Goal: Task Accomplishment & Management: Manage account settings

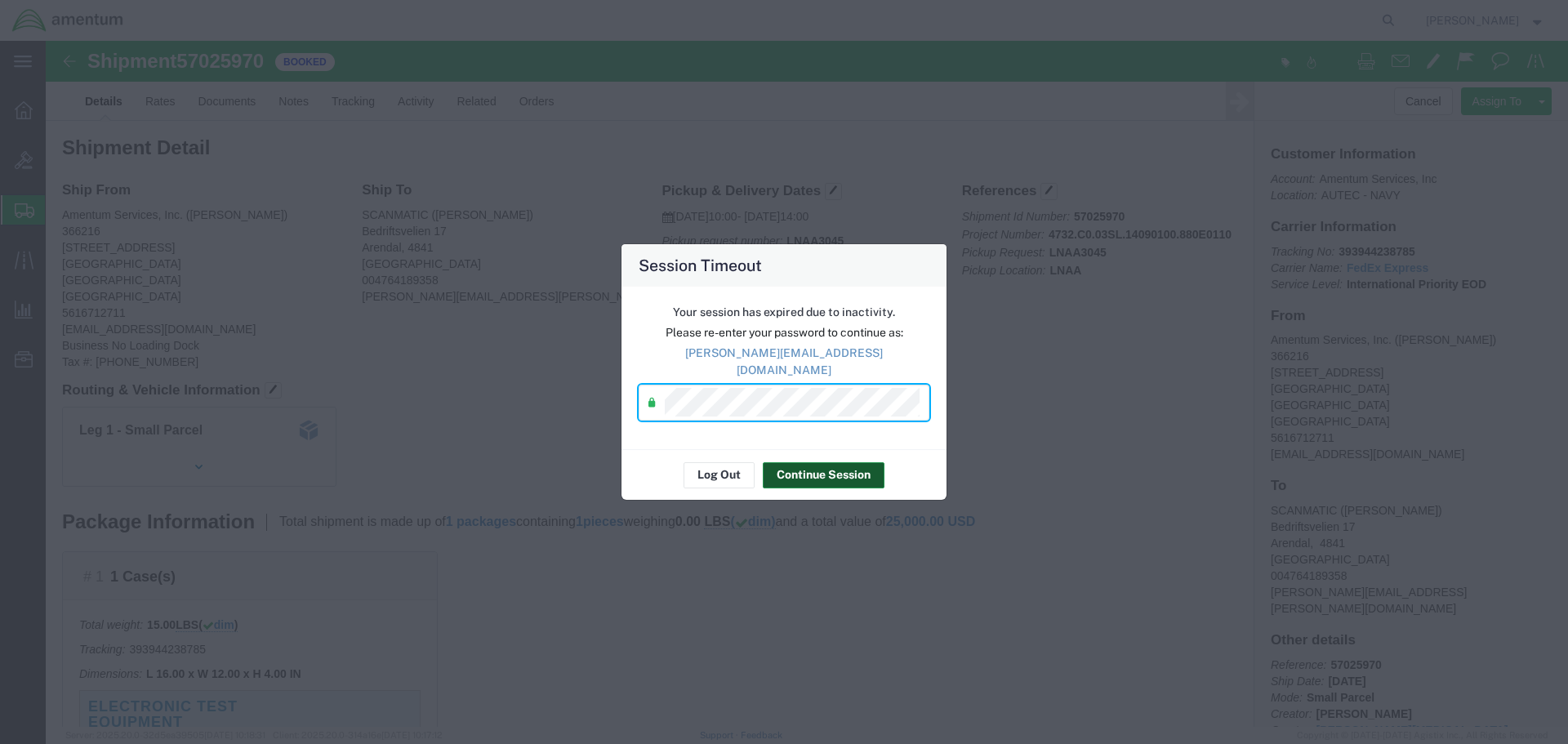
click at [820, 464] on button "Continue Session" at bounding box center [824, 475] width 122 height 26
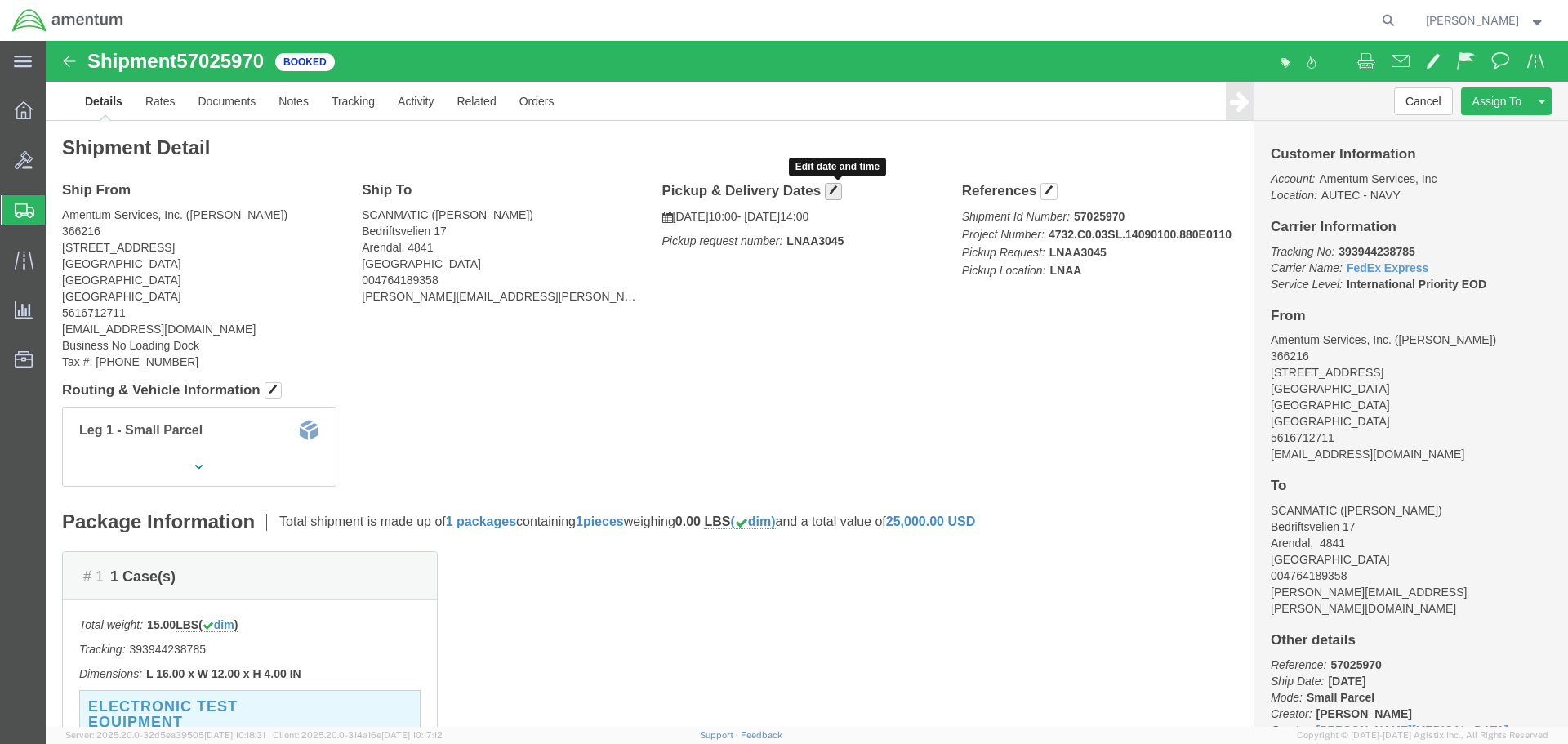
click span "button"
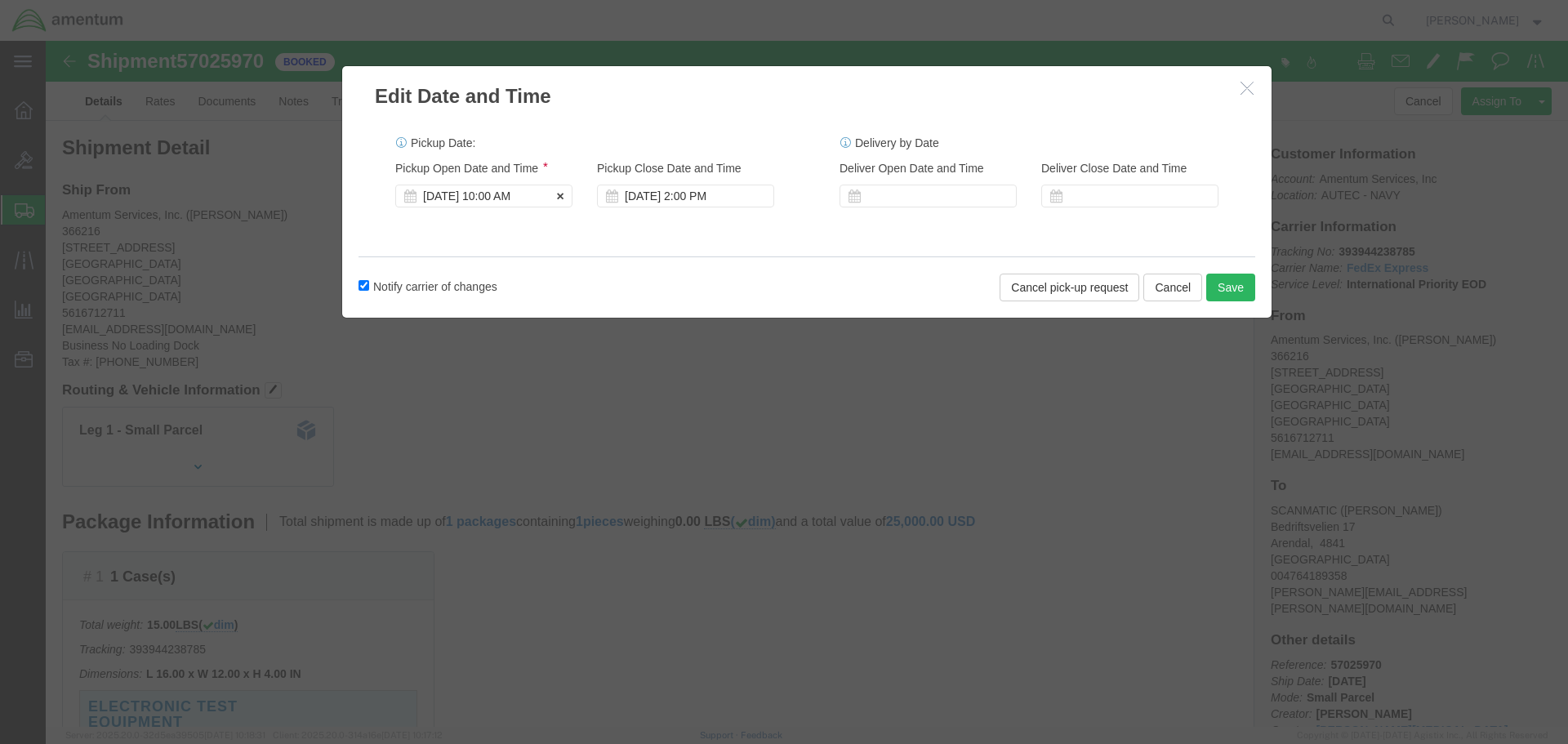
click div "[DATE] 10:00 AM"
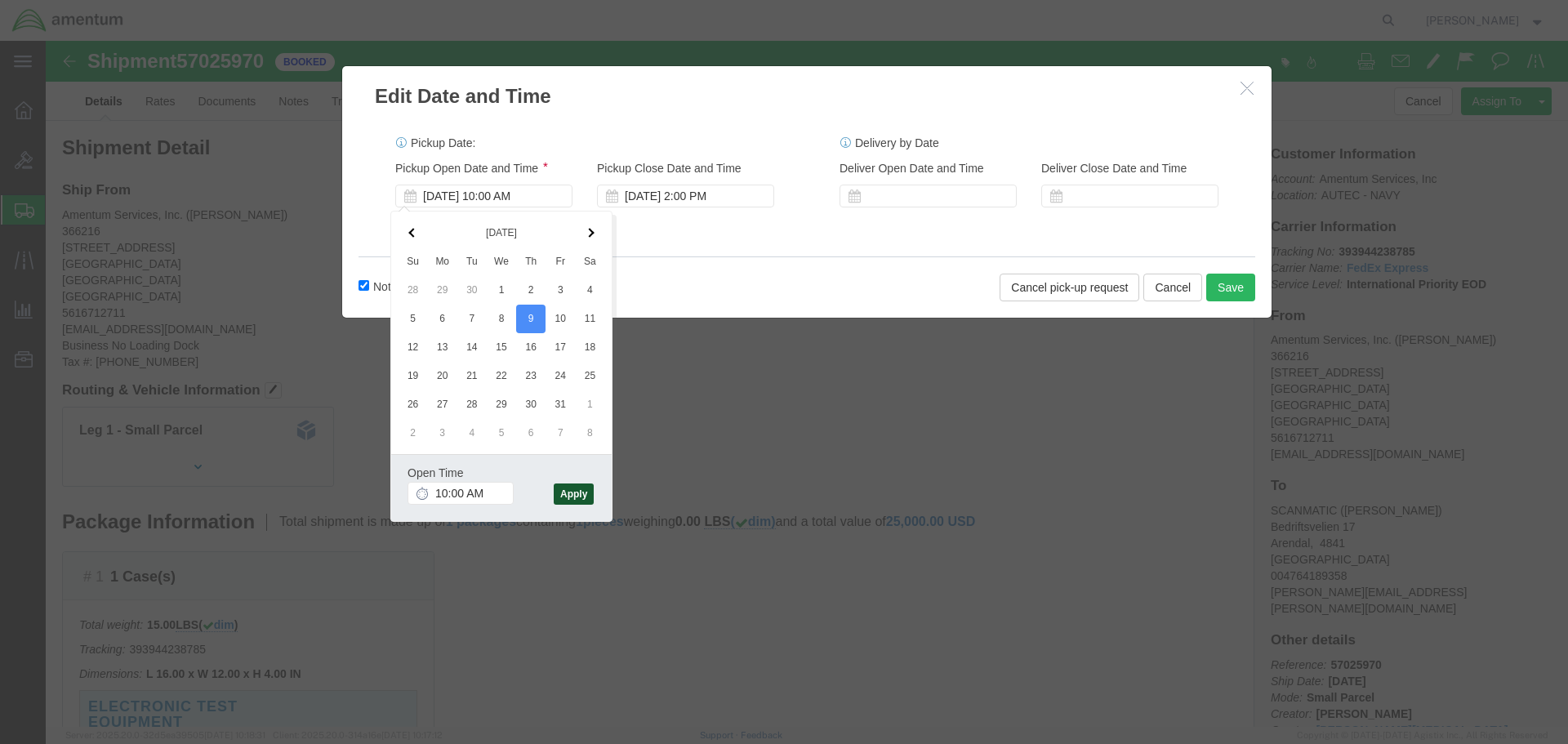
click button "Apply"
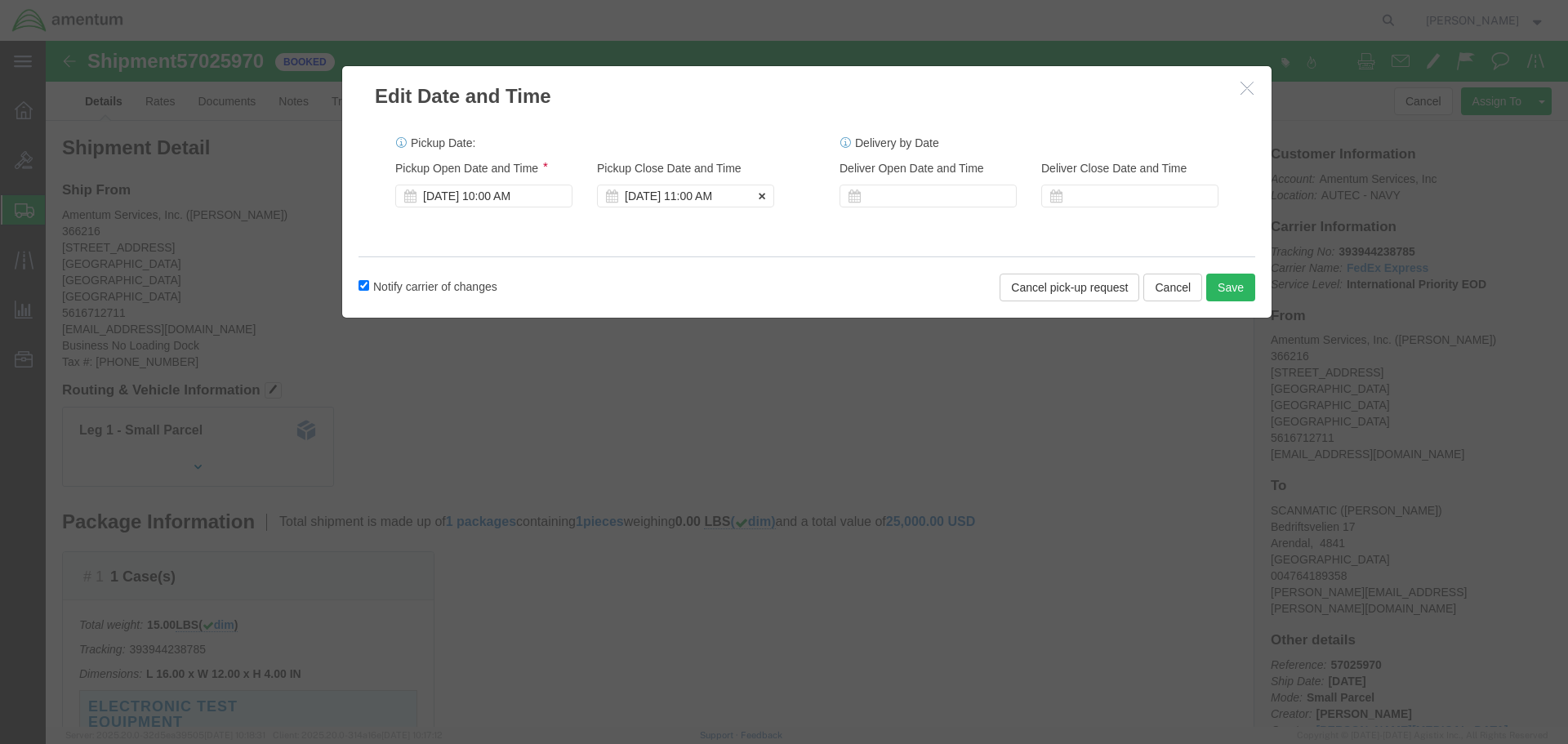
click div "[DATE] 11:00 AM"
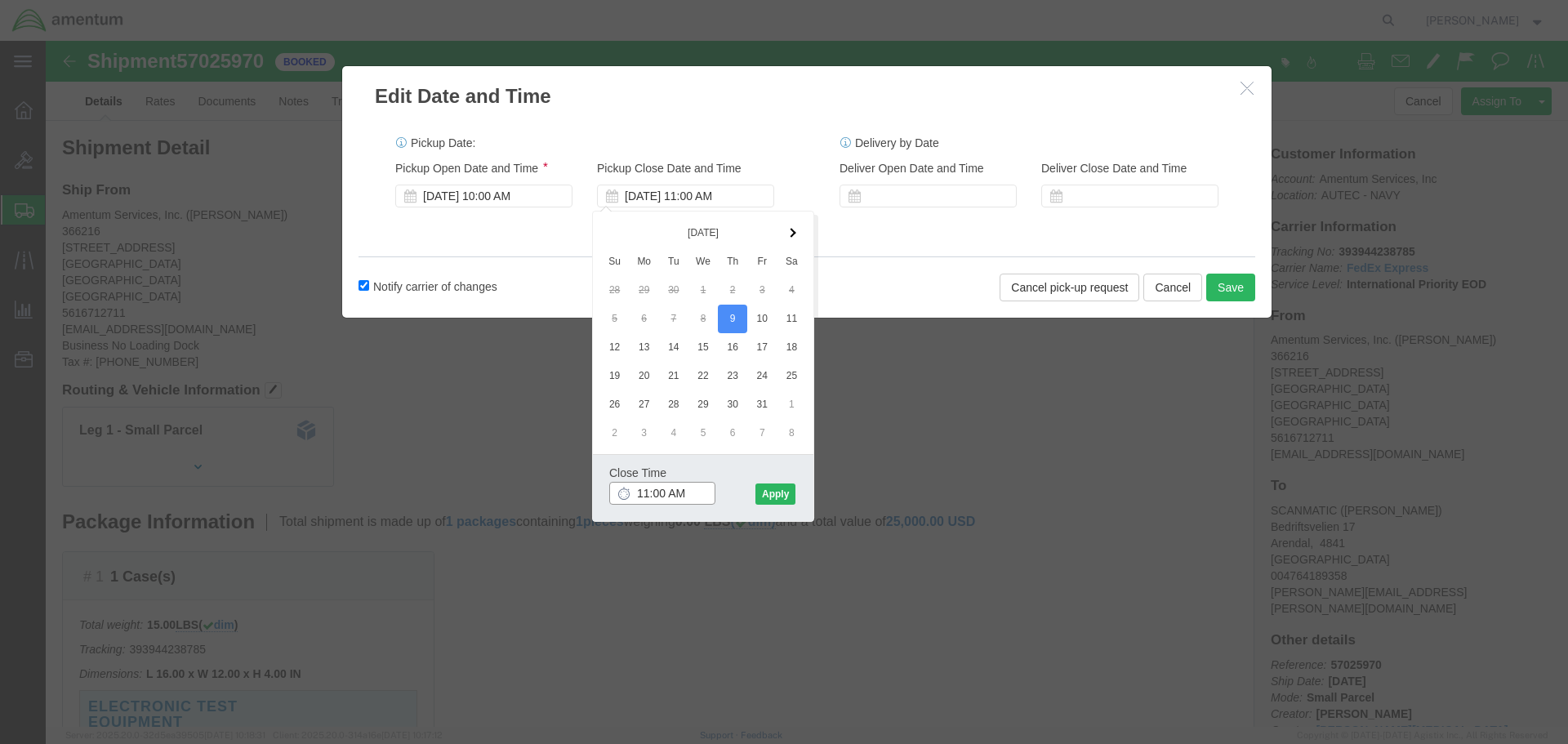
drag, startPoint x: 643, startPoint y: 450, endPoint x: 545, endPoint y: 451, distance: 98.0
click div "Edit Date and Time Pickup Date: Pickup Start Date Pickup Start Time Pickup Open…"
type input "1400"
click button "Apply"
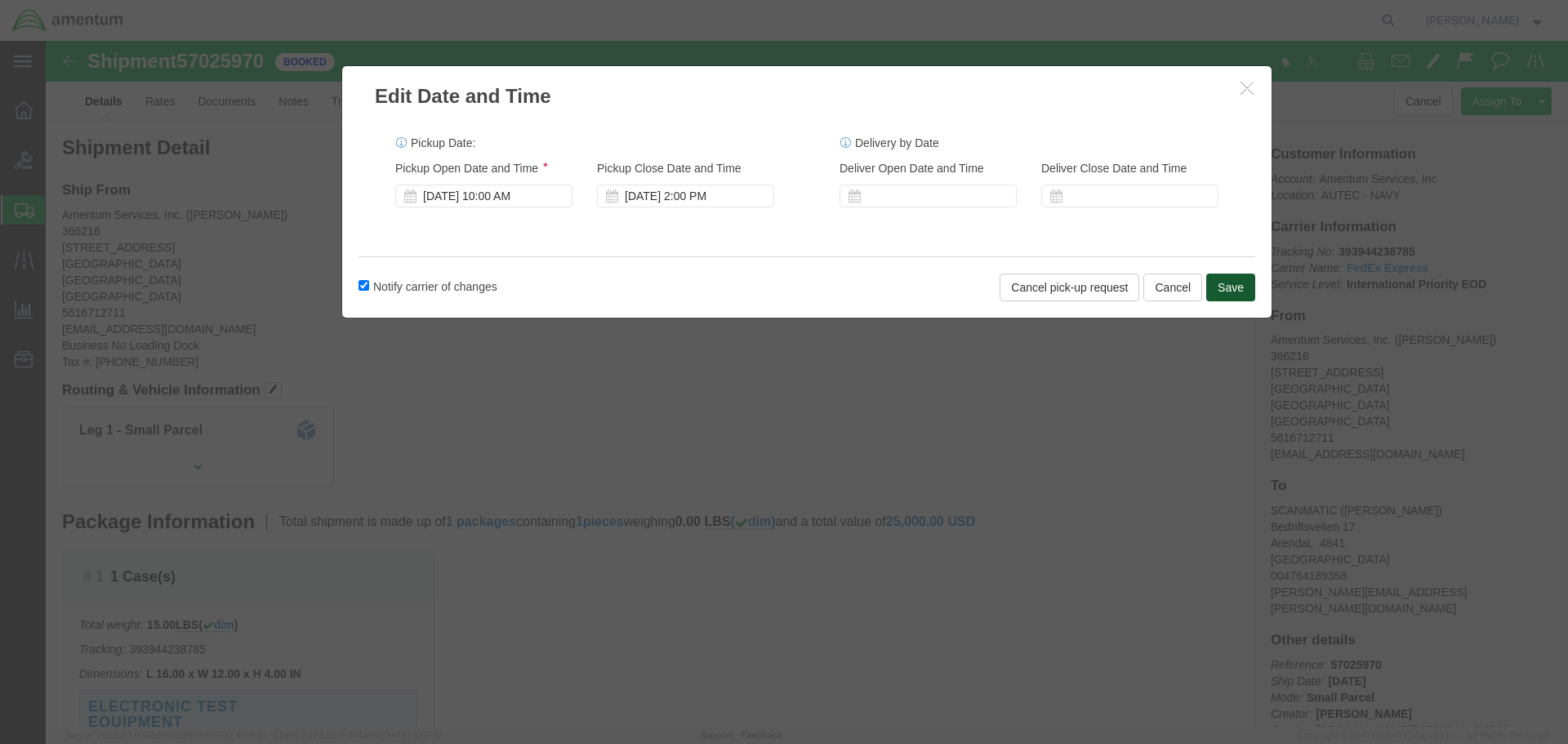
click button "Save"
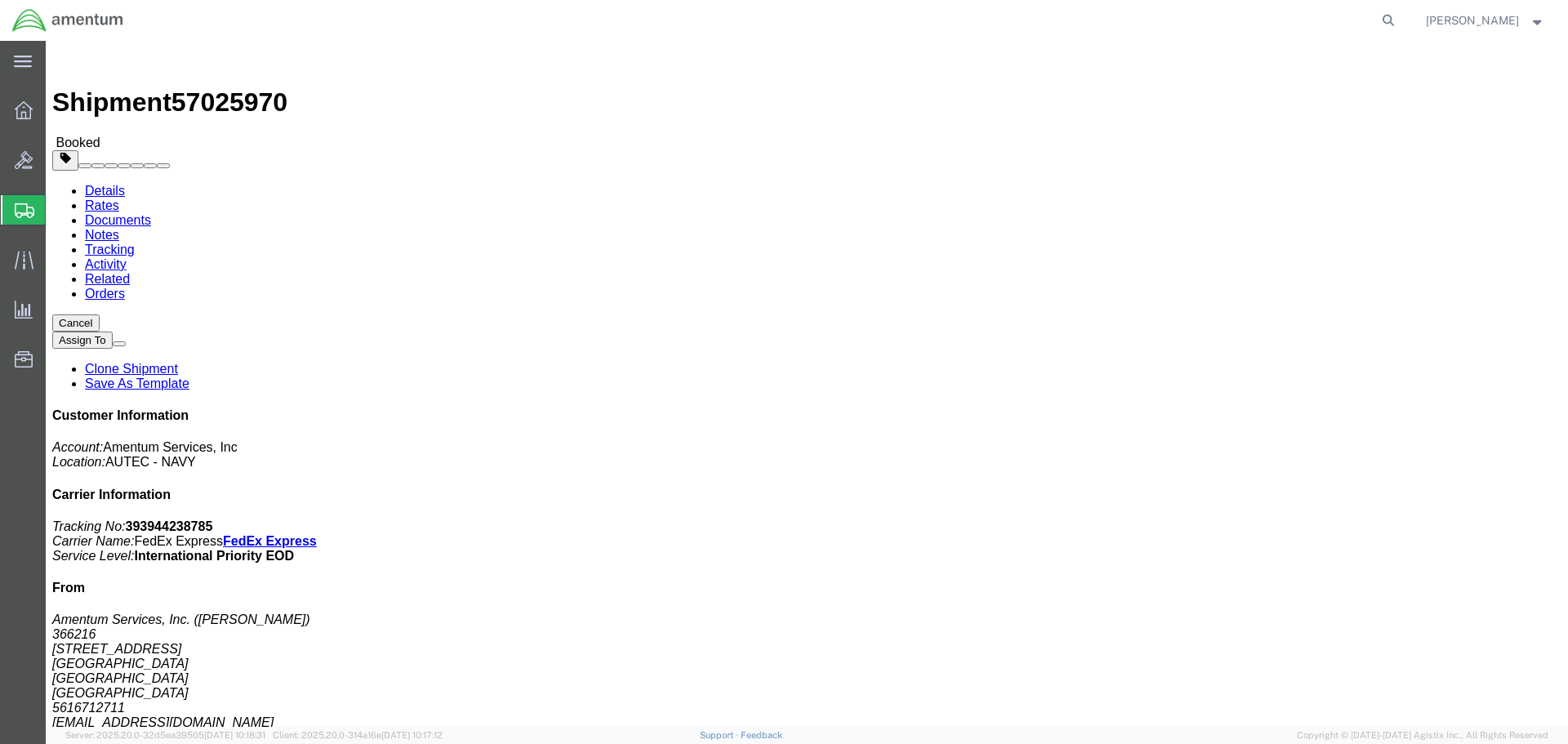
click button "button"
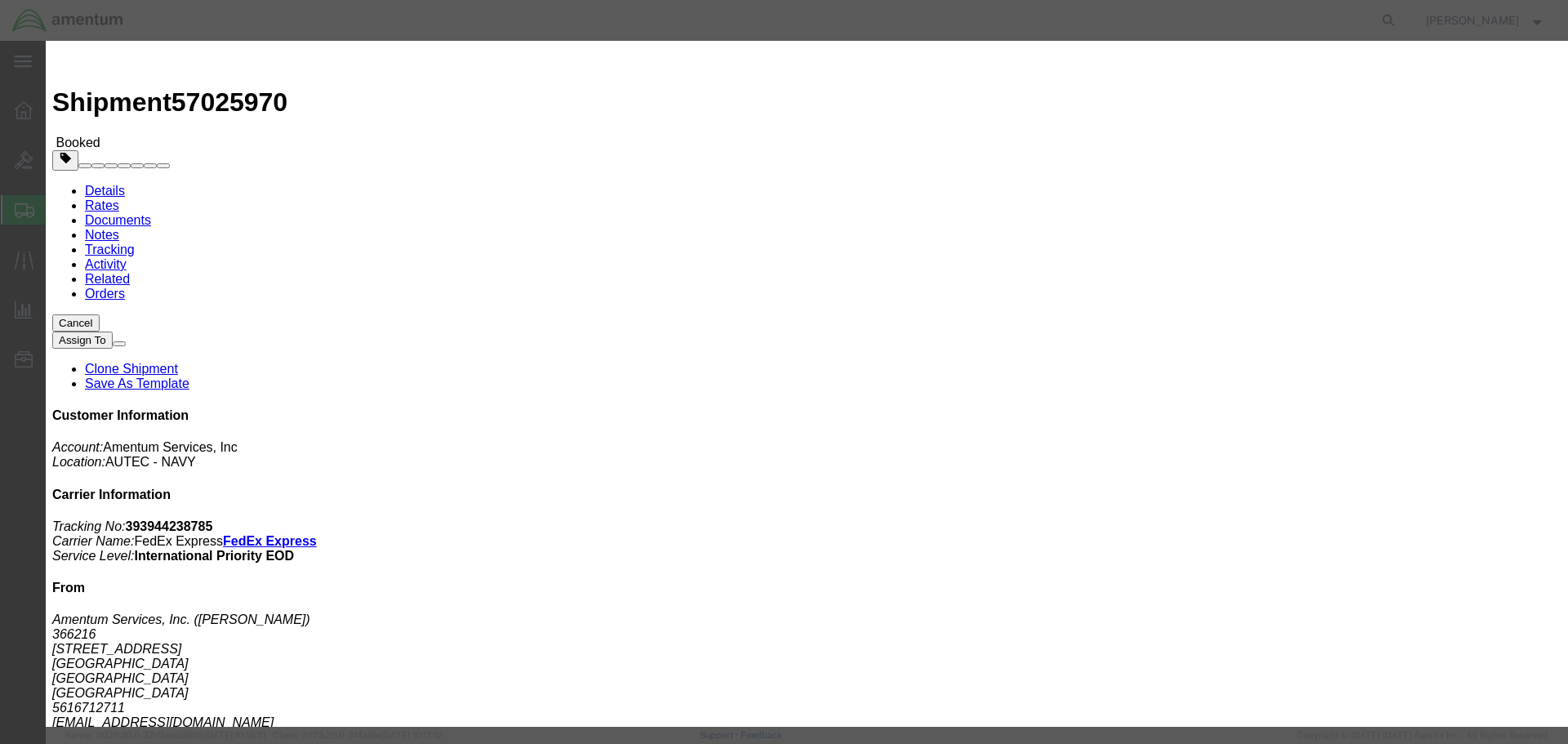
click div "[DATE] 10:00 AM"
click button "Apply"
click div "[DATE] 11:00 AM"
click input "11:00 AM"
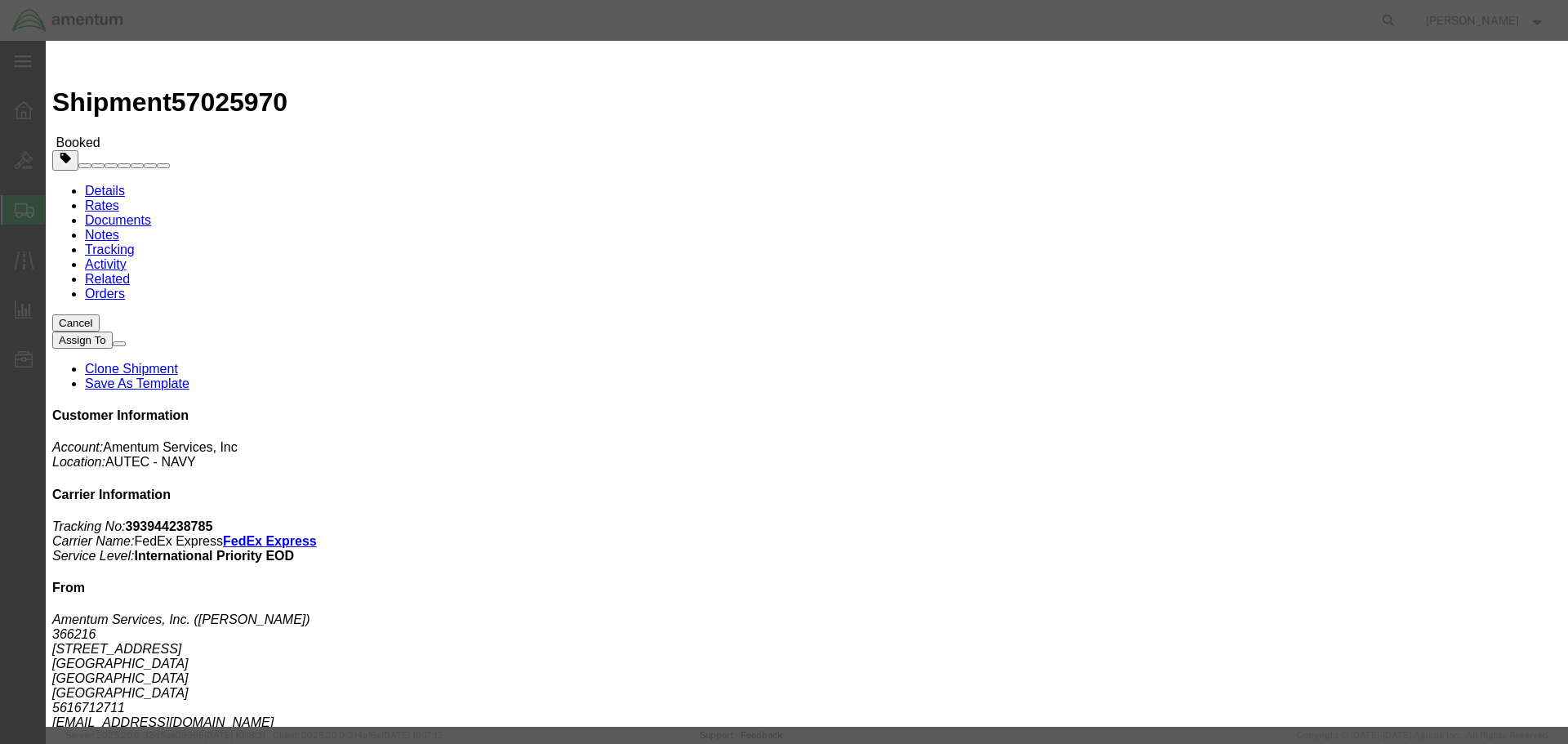
click input "11:00 AM"
drag, startPoint x: 592, startPoint y: 451, endPoint x: 651, endPoint y: 448, distance: 59.1
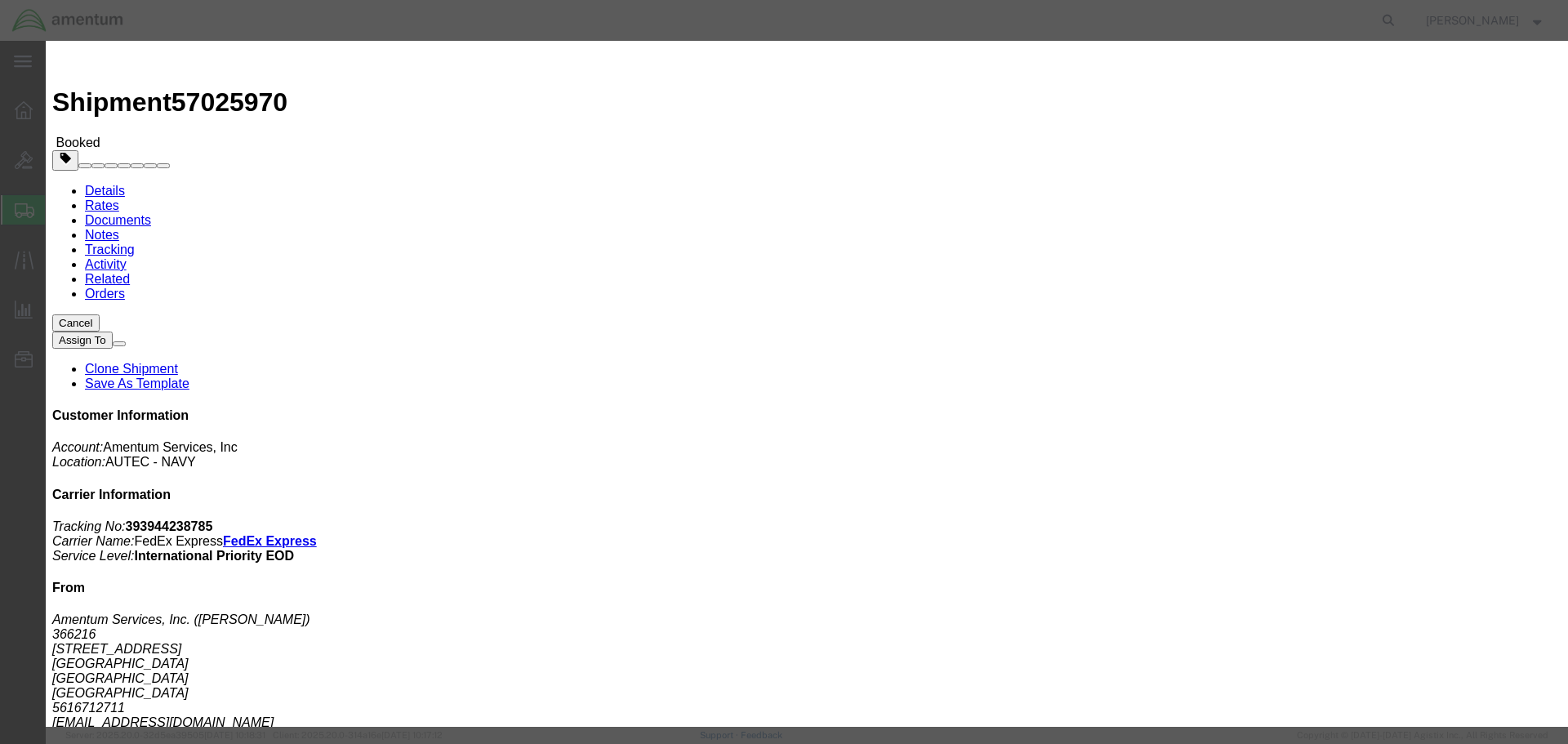
click input "11:00 AM"
type input "1400"
click button "Apply"
click button "Save"
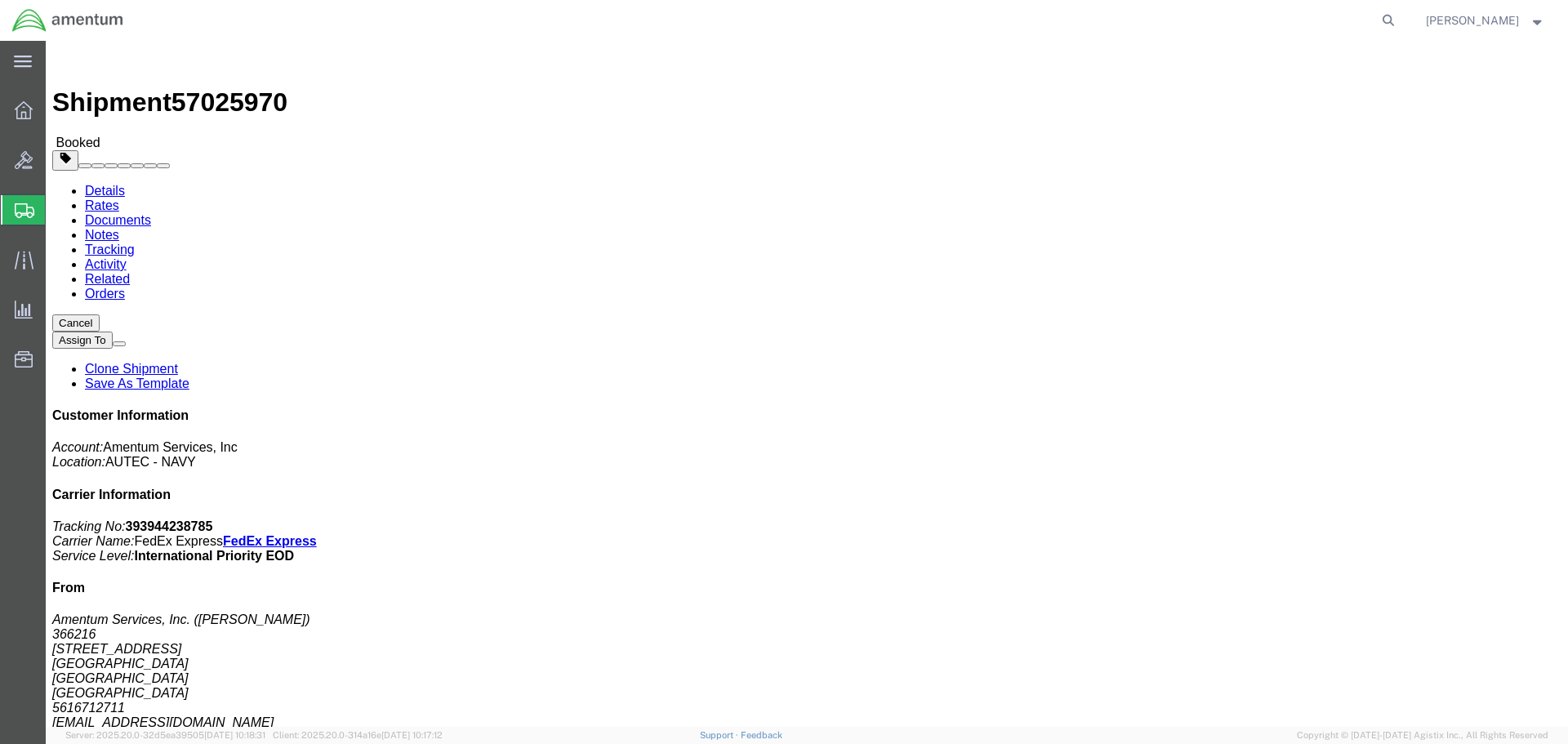
click button "Close"
click div "Leg 1 - Small Parcel"
click button "button"
click link "Rates"
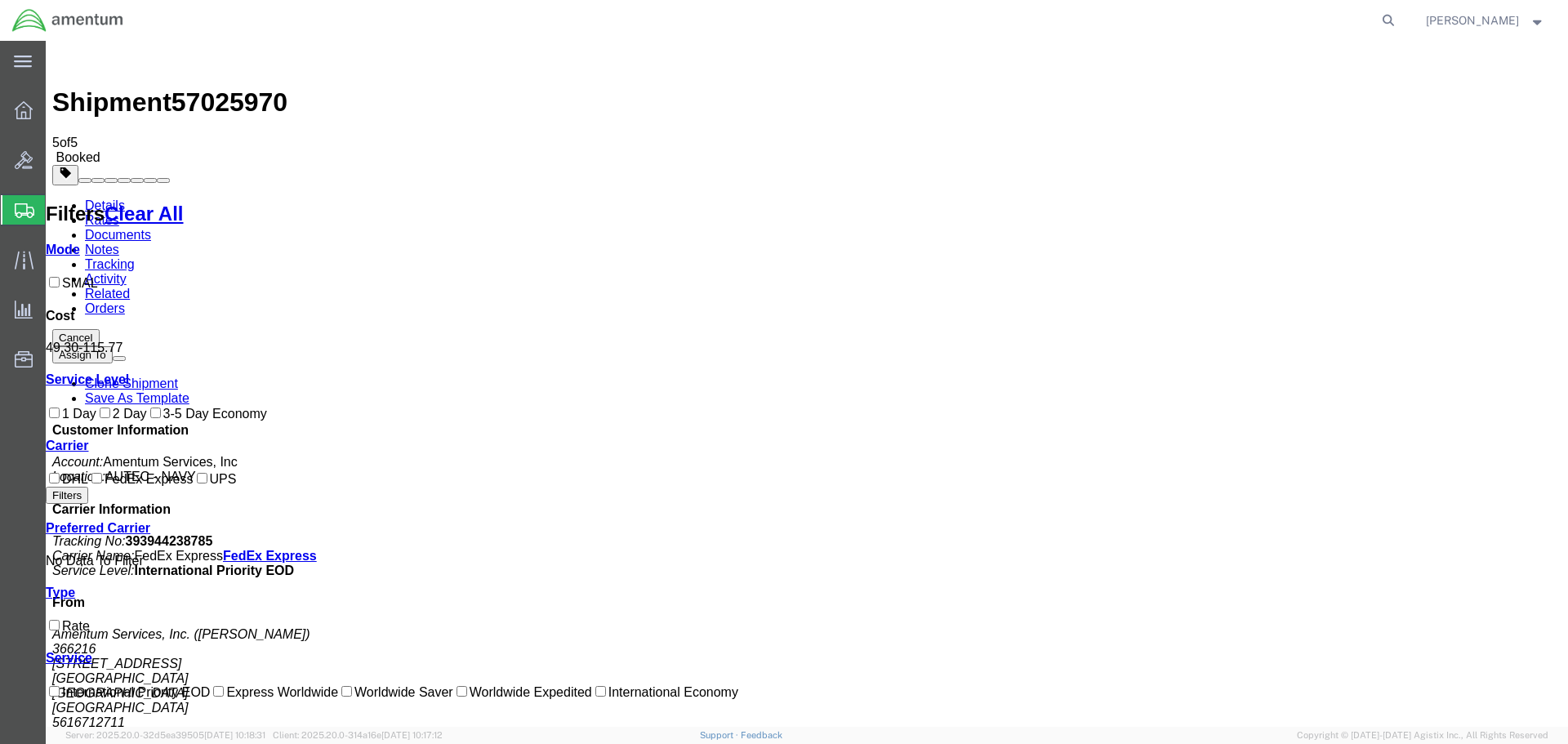
drag, startPoint x: 462, startPoint y: 153, endPoint x: 126, endPoint y: 157, distance: 336.0
drag, startPoint x: 145, startPoint y: 153, endPoint x: 487, endPoint y: 159, distance: 342.1
